Goal: Information Seeking & Learning: Understand process/instructions

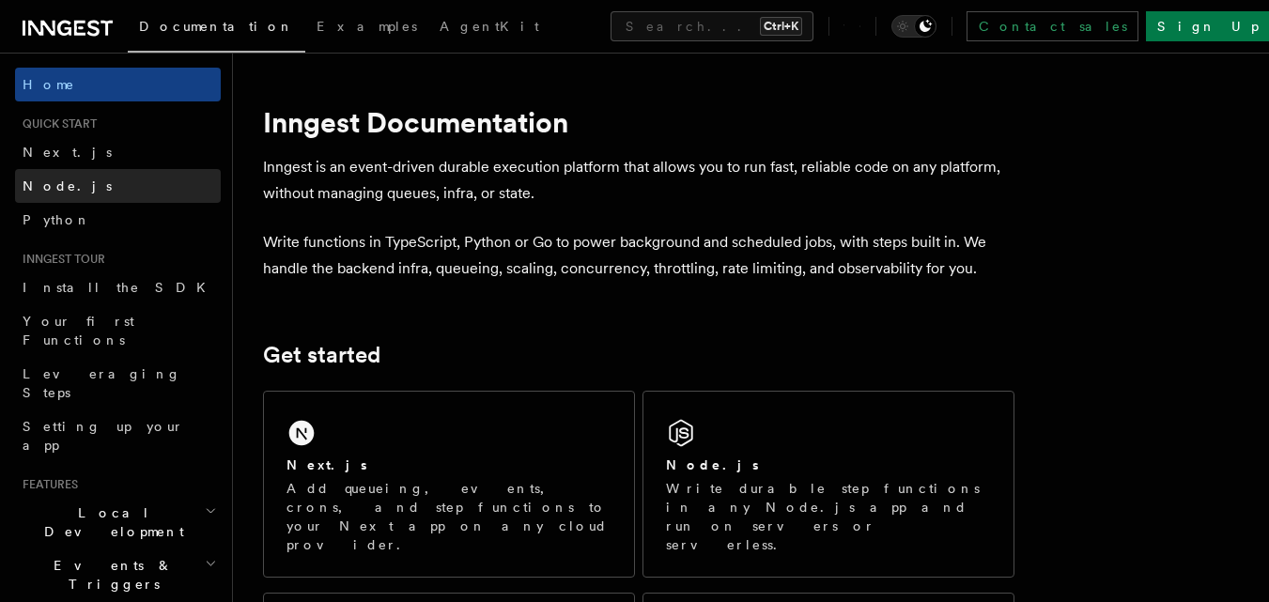
click at [113, 188] on link "Node.js" at bounding box center [118, 186] width 206 height 34
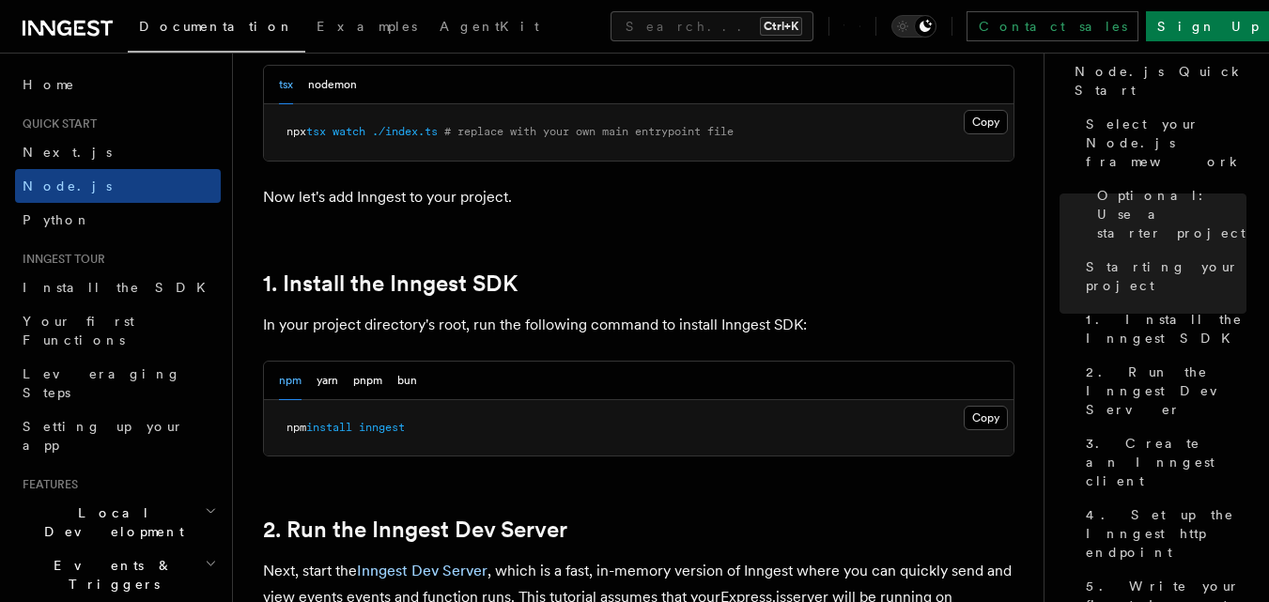
scroll to position [1235, 0]
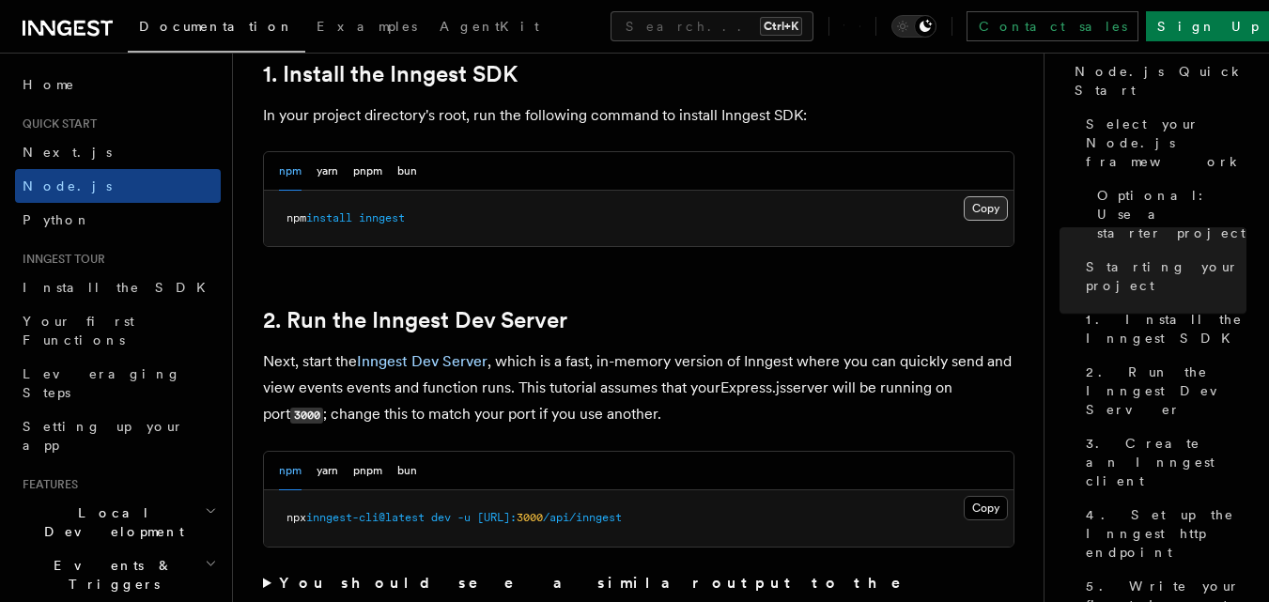
click at [970, 207] on button "Copy Copied" at bounding box center [986, 208] width 44 height 24
click at [976, 208] on button "Copy Copied" at bounding box center [986, 208] width 44 height 24
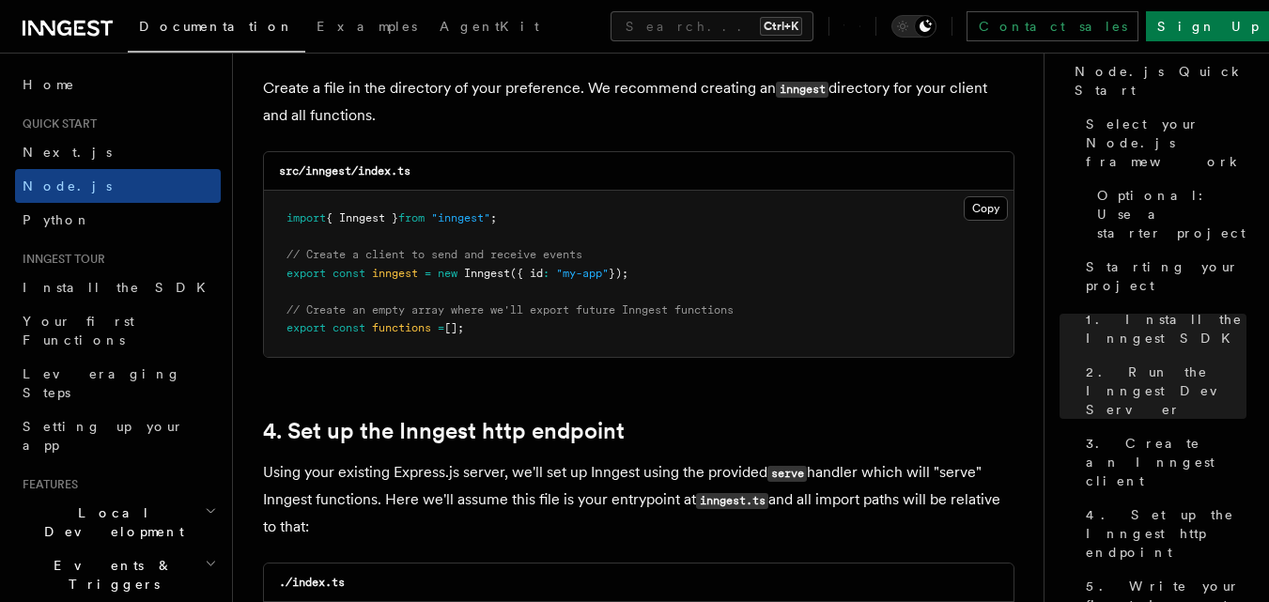
scroll to position [2532, 0]
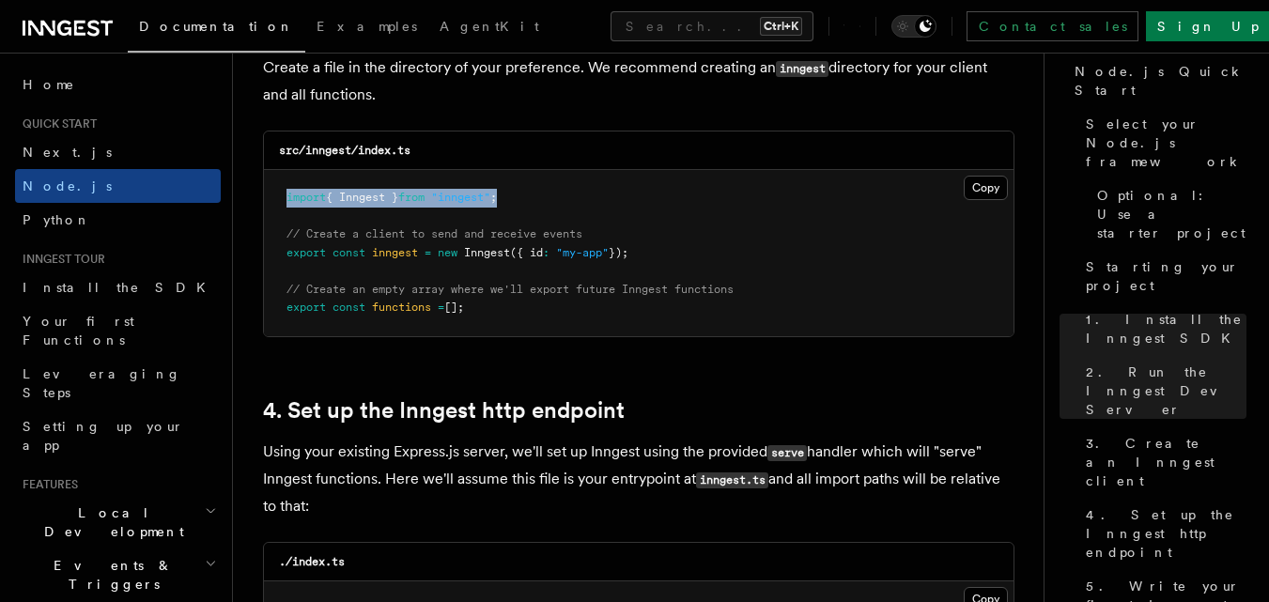
drag, startPoint x: 288, startPoint y: 195, endPoint x: 537, endPoint y: 196, distance: 248.9
click at [537, 196] on pre "import { Inngest } from "inngest" ; // Create a client to send and receive even…" at bounding box center [638, 253] width 749 height 166
copy span "import { Inngest } from "inngest" ;"
drag, startPoint x: 287, startPoint y: 235, endPoint x: 658, endPoint y: 250, distance: 371.3
click at [658, 250] on pre "import { Inngest } from "inngest" ; // Create a client to send and receive even…" at bounding box center [638, 253] width 749 height 166
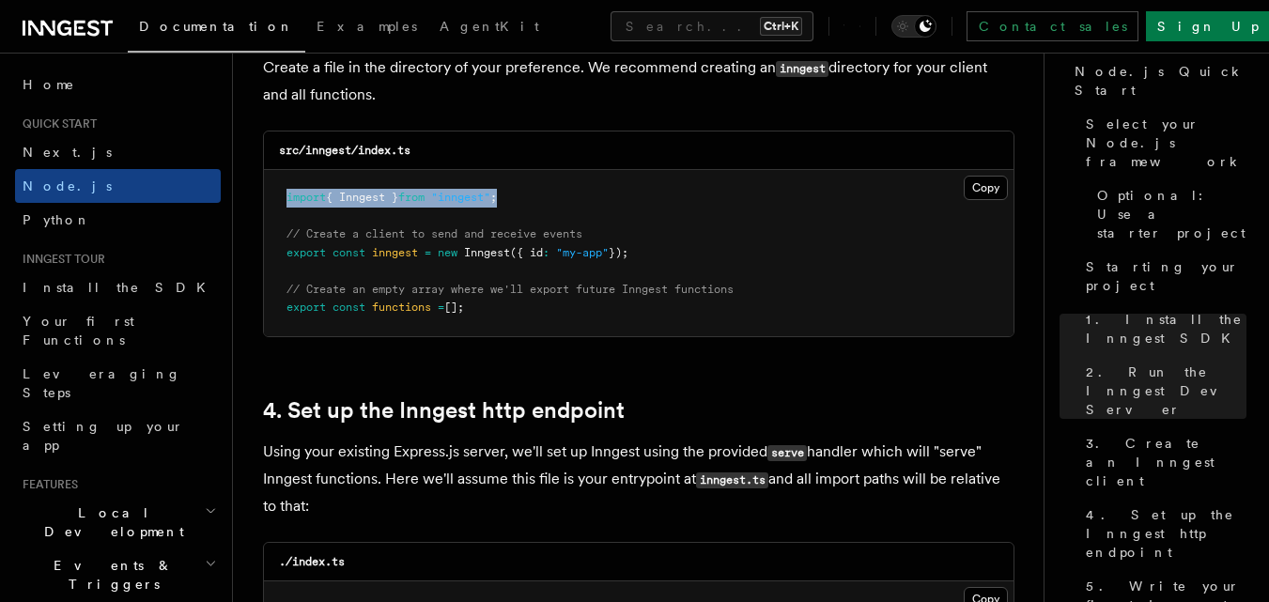
copy code "// Create a client to send and receive events export const inngest = new Innges…"
drag, startPoint x: 289, startPoint y: 288, endPoint x: 480, endPoint y: 329, distance: 194.9
click at [480, 329] on pre "import { Inngest } from "inngest" ; // Create a client to send and receive even…" at bounding box center [638, 253] width 749 height 166
copy code "// Create an empty array where we'll export future Inngest functions export con…"
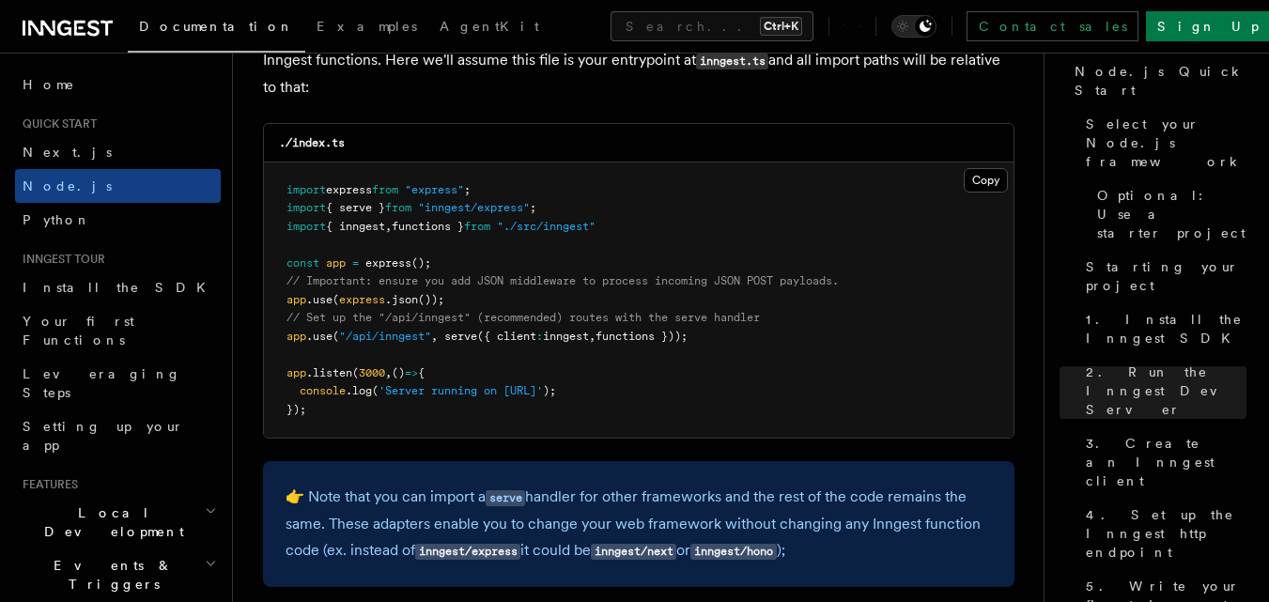
scroll to position [2971, 0]
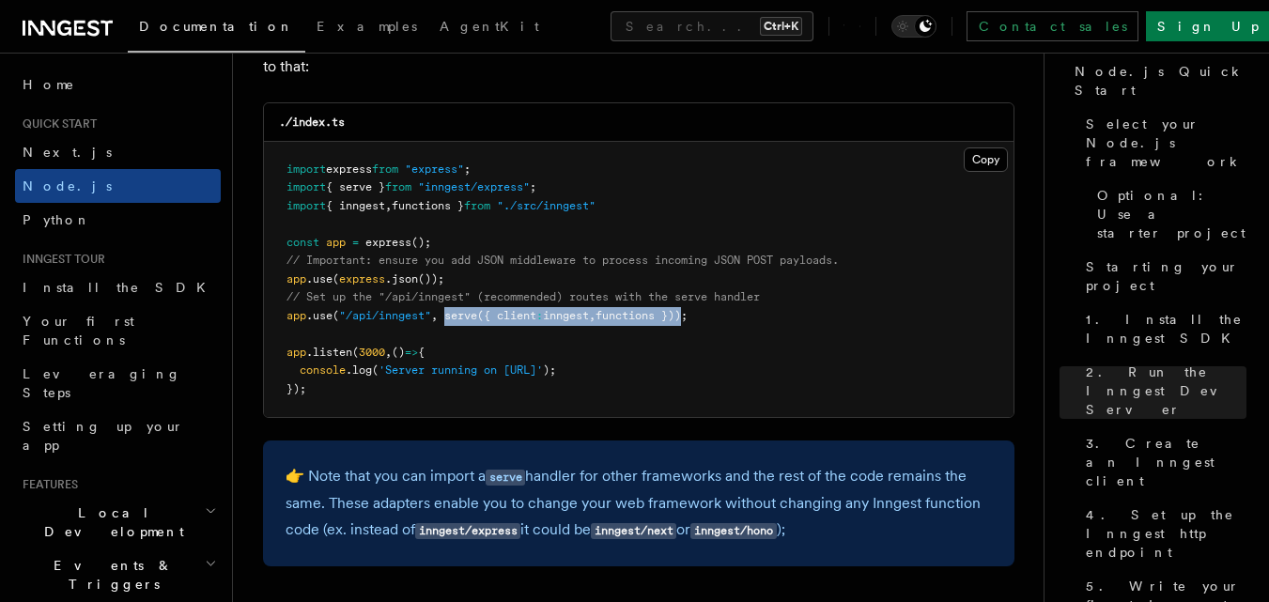
drag, startPoint x: 448, startPoint y: 316, endPoint x: 697, endPoint y: 317, distance: 248.9
click at [687, 317] on span "app .use ( "/api/inngest" , serve ({ client : inngest , functions }));" at bounding box center [486, 315] width 401 height 13
copy span "serve ({ client : inngest , functions })"
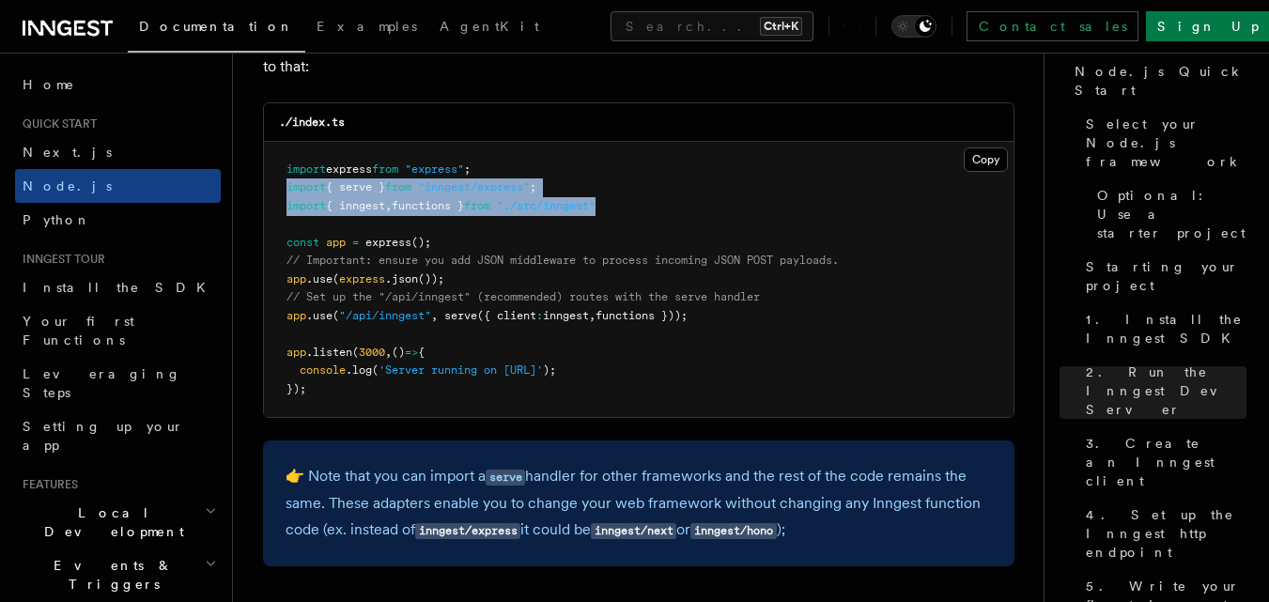
drag, startPoint x: 289, startPoint y: 190, endPoint x: 650, endPoint y: 208, distance: 361.1
click at [650, 208] on pre "import express from "express" ; import { serve } from "inngest/express" ; impor…" at bounding box center [638, 280] width 749 height 276
copy code "import { serve } from "inngest/express" ; import { inngest , functions } from "…"
